Goal: Task Accomplishment & Management: Complete application form

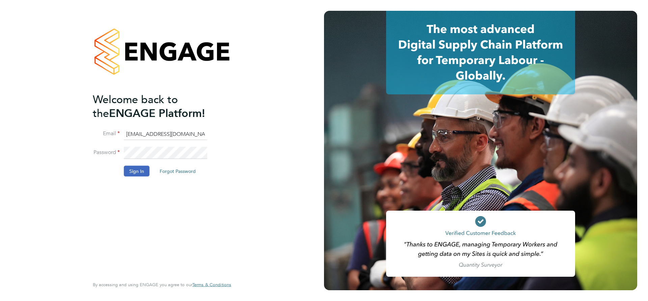
click at [137, 167] on button "Sign In" at bounding box center [137, 171] width 26 height 11
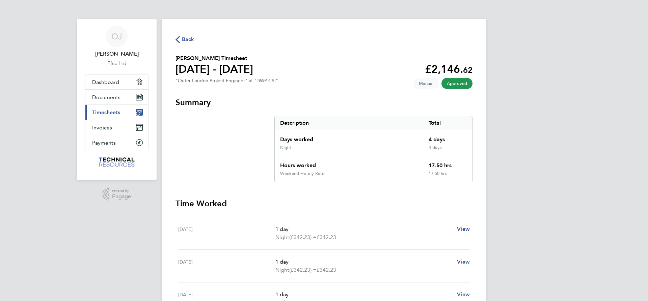
click at [100, 113] on span "Timesheets" at bounding box center [106, 112] width 28 height 6
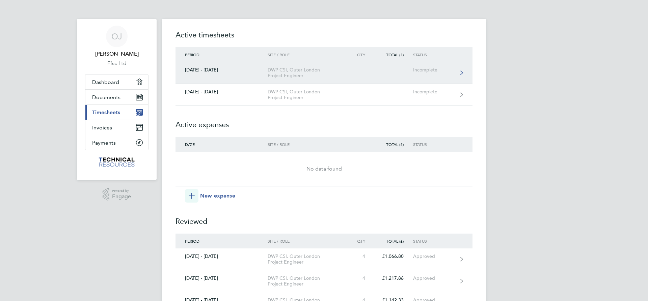
click at [216, 71] on div "[DATE] - [DATE]" at bounding box center [222, 70] width 92 height 6
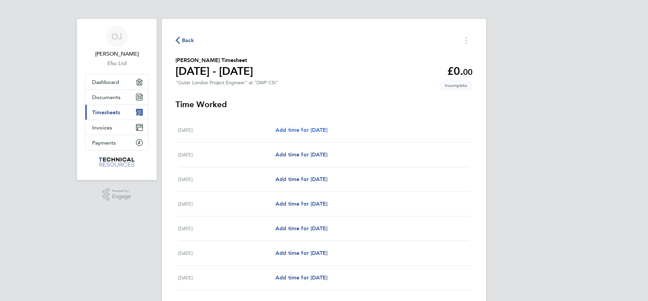
click at [326, 130] on span "Add time for [DATE]" at bounding box center [301, 130] width 52 height 6
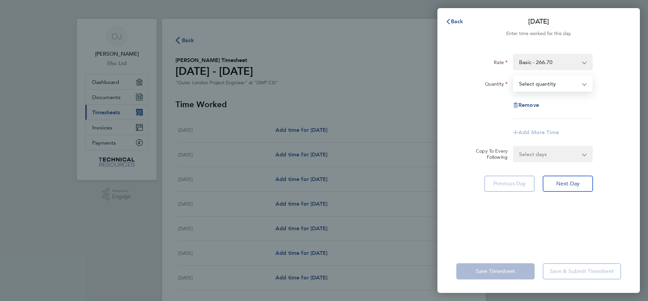
click at [514, 76] on select "Select quantity 0.5 1" at bounding box center [549, 83] width 70 height 15
select select "1"
click option "1" at bounding box center [0, 0] width 0 height 0
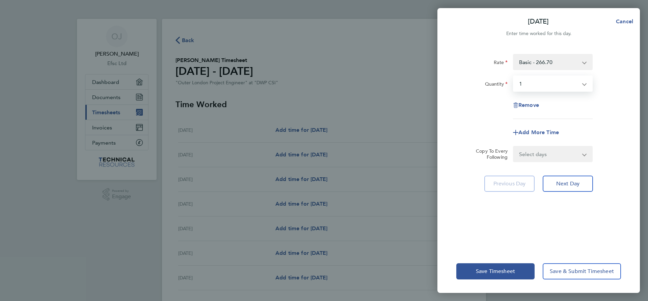
click at [514, 147] on select "Select days Day Weekday (Mon-Fri) Weekend (Sat-Sun) [DATE] [DATE] [DATE] [DATE]…" at bounding box center [549, 154] width 71 height 15
select select "TUE"
click option "[DATE]" at bounding box center [0, 0] width 0 height 0
select select "[DATE]"
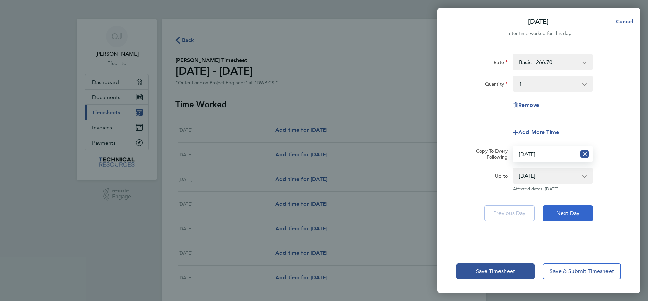
click at [556, 211] on button "Next Day" at bounding box center [568, 214] width 50 height 16
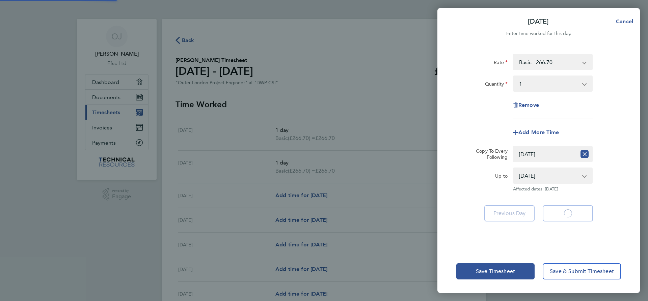
select select "1"
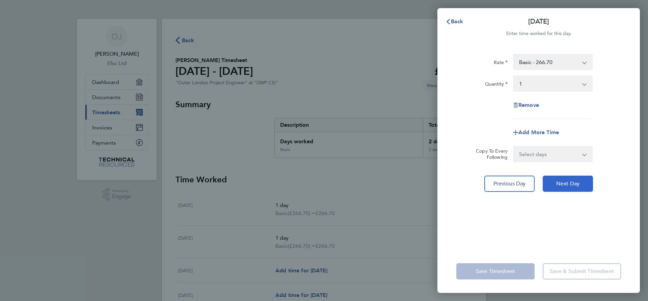
click at [564, 181] on span "Next Day" at bounding box center [567, 184] width 23 height 7
click at [514, 76] on select "Select quantity 0.5 1" at bounding box center [549, 83] width 70 height 15
select select "1"
click option "1" at bounding box center [0, 0] width 0 height 0
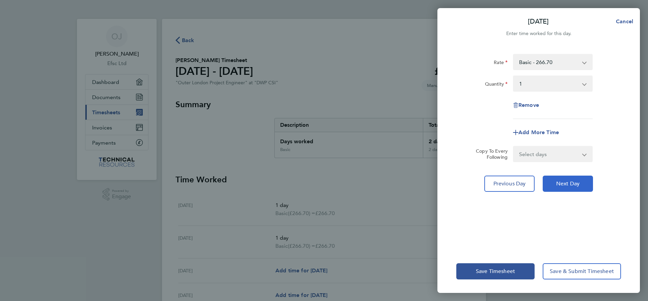
click at [562, 188] on button "Next Day" at bounding box center [568, 184] width 50 height 16
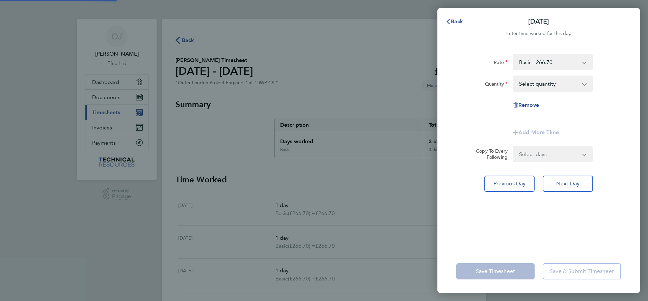
click at [565, 91] on div "Select quantity 0.5 1" at bounding box center [553, 84] width 80 height 16
click at [514, 76] on select "Select quantity 0.5 1" at bounding box center [549, 83] width 70 height 15
select select "1"
click option "1" at bounding box center [0, 0] width 0 height 0
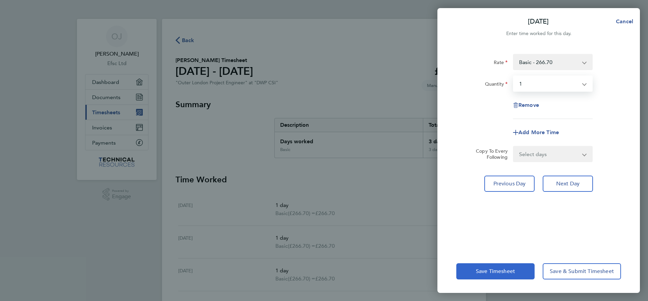
click at [495, 275] on span "Save Timesheet" at bounding box center [495, 271] width 39 height 7
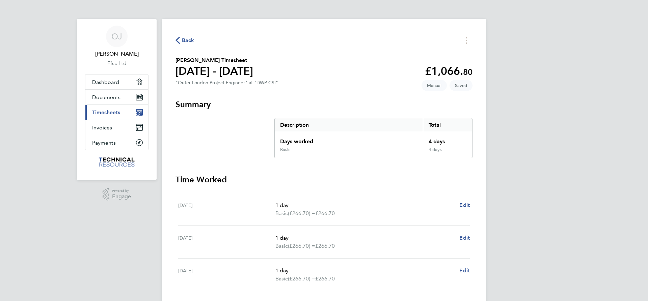
click at [388, 181] on h3 "Time Worked" at bounding box center [324, 179] width 297 height 11
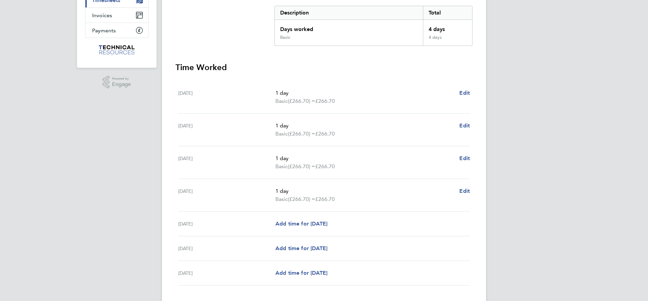
scroll to position [138, 0]
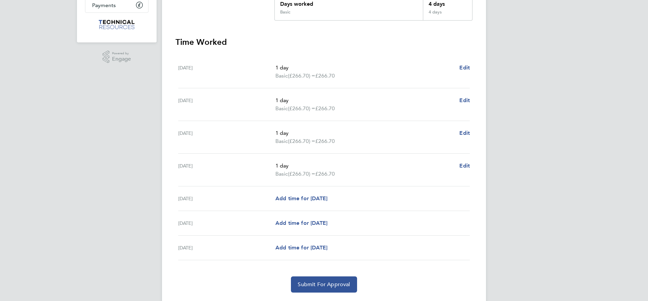
click at [571, 104] on div "OJ [PERSON_NAME] Efsc Ltd Applications: Dashboard Documents Current page: Times…" at bounding box center [324, 91] width 648 height 458
drag, startPoint x: 331, startPoint y: 188, endPoint x: 22, endPoint y: 317, distance: 335.3
click at [22, 301] on html "OJ [PERSON_NAME] Efsc Ltd Applications: Dashboard Documents Current page: Times…" at bounding box center [324, 91] width 648 height 458
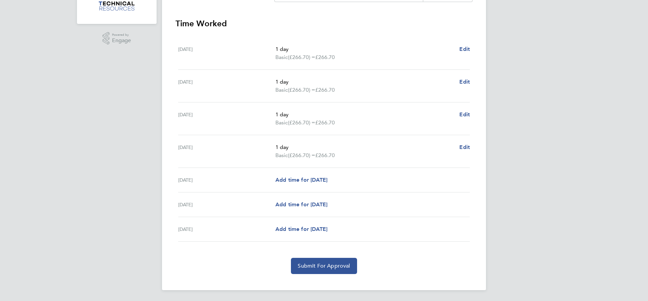
click at [35, 294] on div "OJ [PERSON_NAME] Efsc Ltd Applications: Dashboard Documents Current page: Times…" at bounding box center [324, 73] width 648 height 458
click at [306, 256] on section "Time Worked [DATE] 1 day Basic (£266.70) = £266.70 Edit [DATE] 1 day Basic (£26…" at bounding box center [324, 146] width 297 height 256
click at [308, 261] on button "Submit For Approval" at bounding box center [324, 266] width 66 height 16
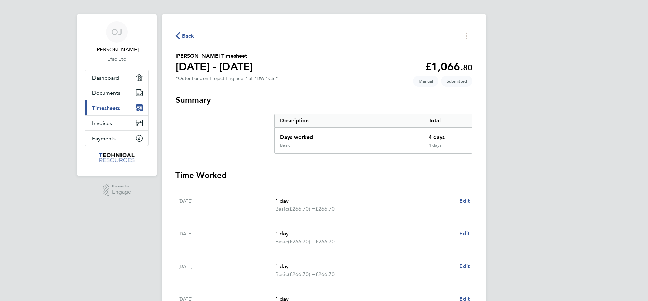
scroll to position [0, 0]
